Goal: Task Accomplishment & Management: Use online tool/utility

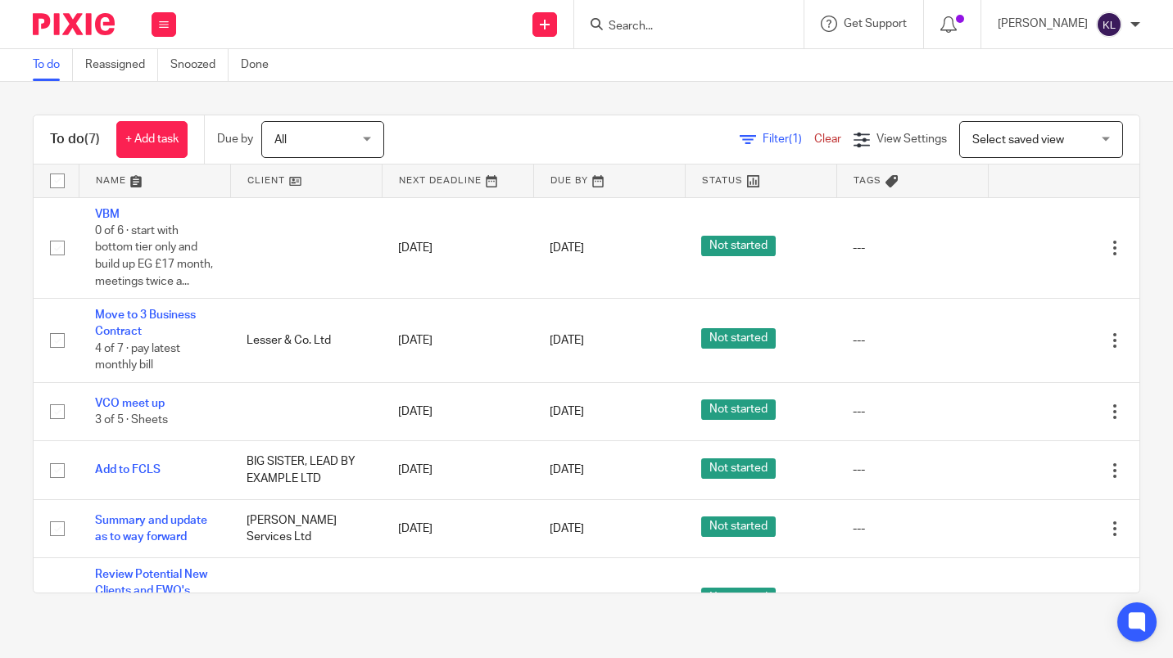
click at [663, 25] on input "Search" at bounding box center [680, 27] width 147 height 15
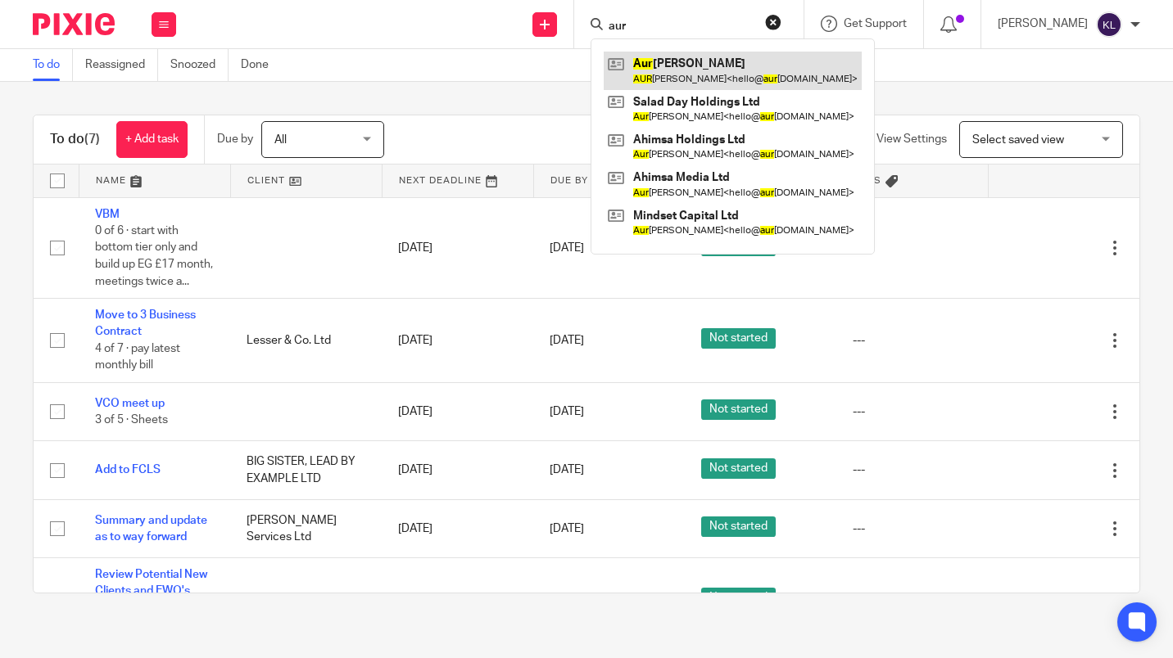
type input "aur"
click at [809, 79] on link at bounding box center [733, 71] width 258 height 38
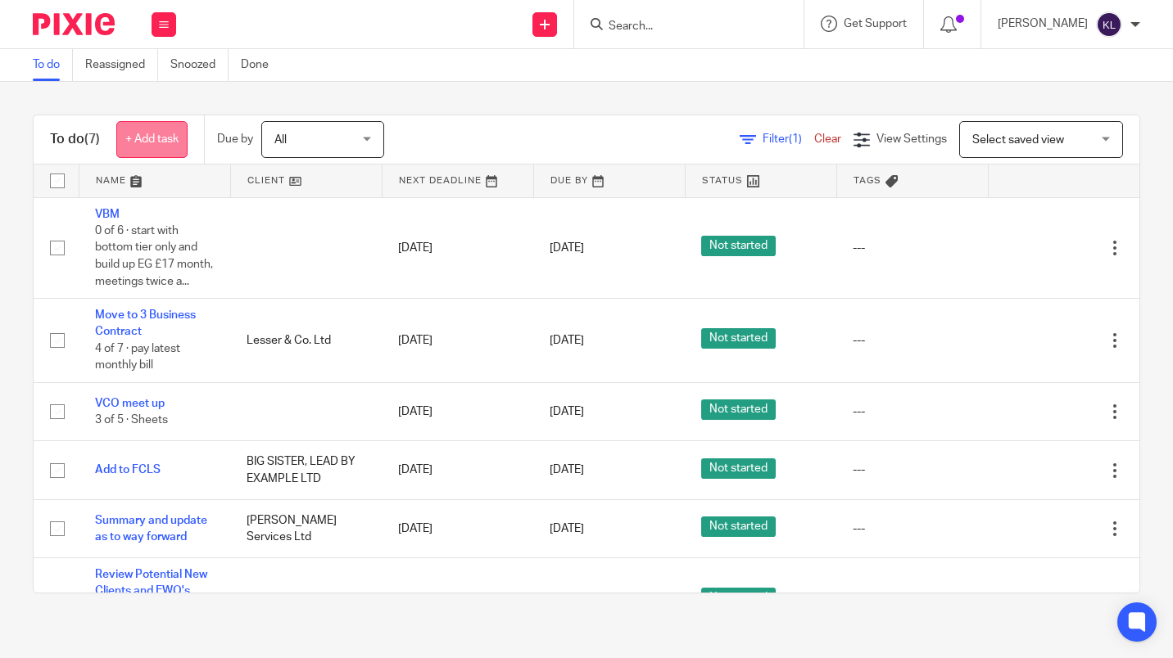
click at [169, 146] on link "+ Add task" at bounding box center [151, 139] width 71 height 37
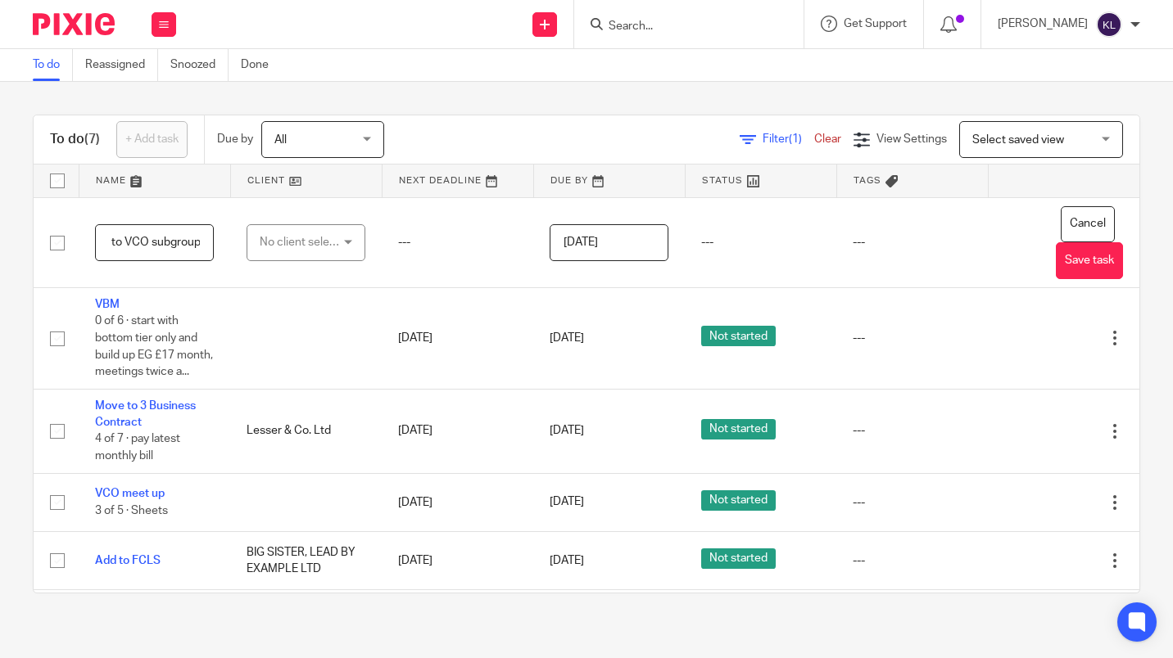
scroll to position [0, 53]
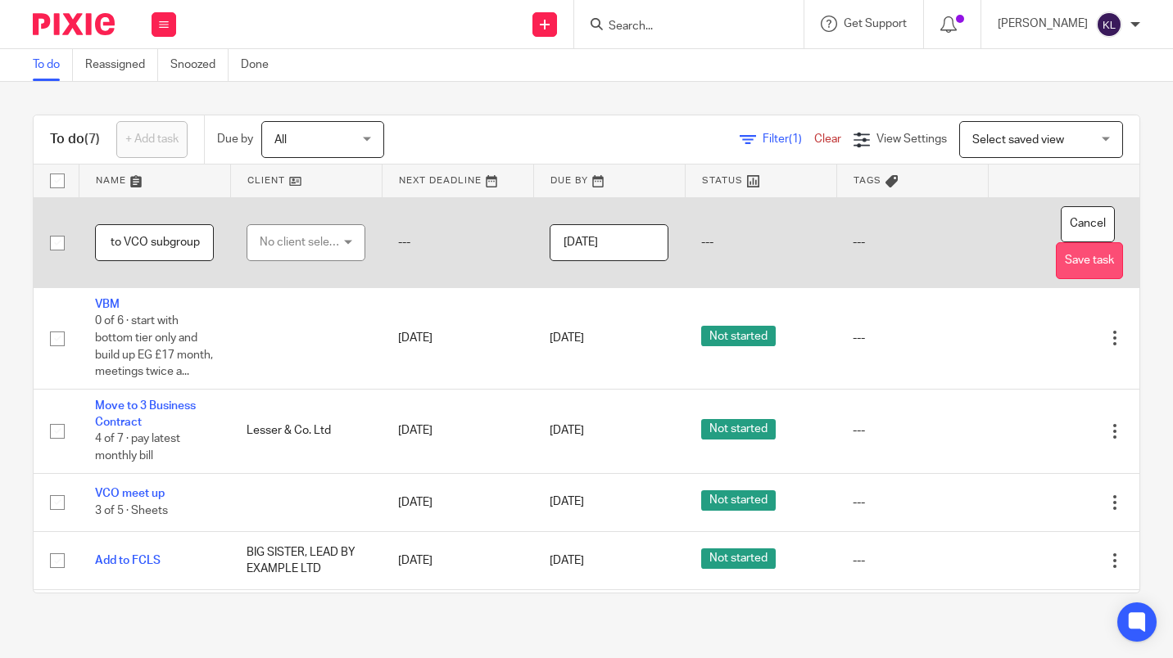
type input "message to VCO subgroup"
click at [1056, 260] on button "Save task" at bounding box center [1089, 260] width 67 height 37
